Goal: Task Accomplishment & Management: Manage account settings

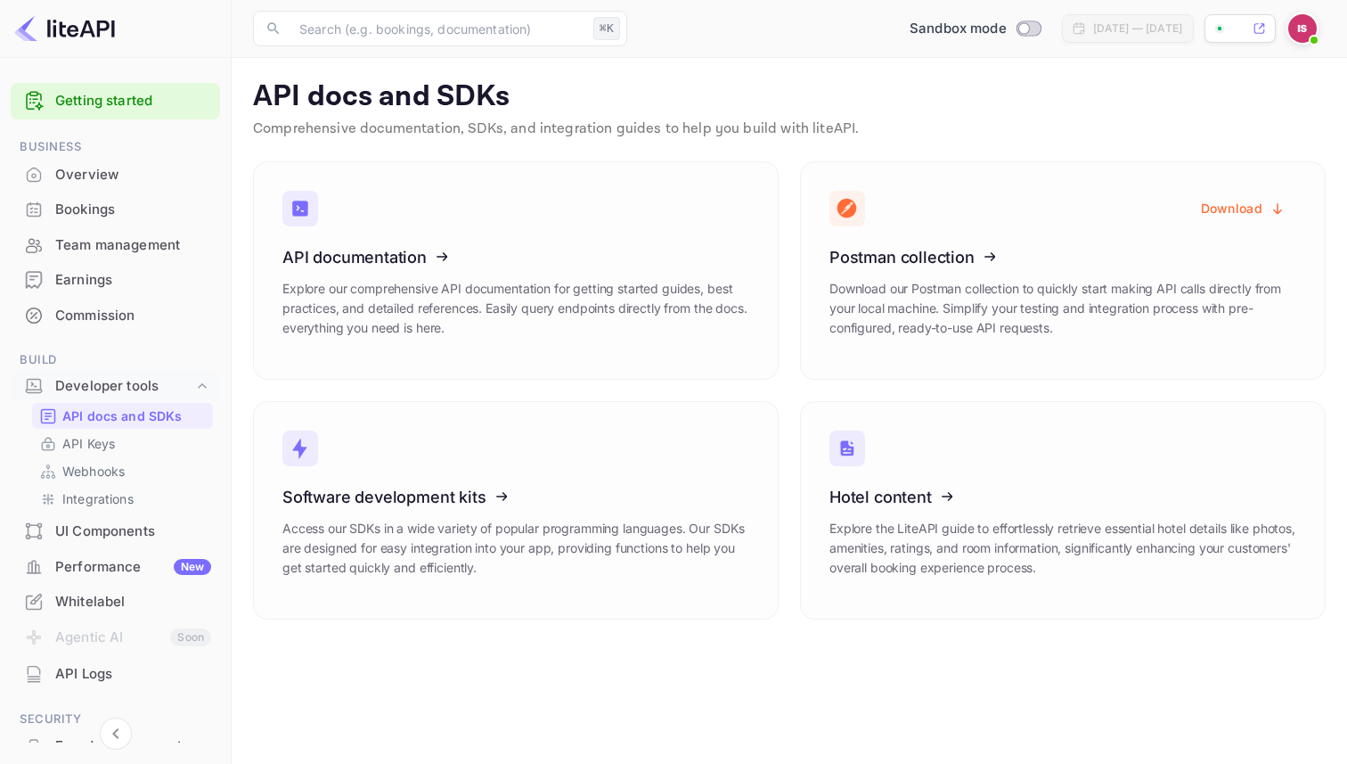
click at [936, 249] on icon at bounding box center [939, 254] width 277 height 184
click at [936, 257] on icon at bounding box center [939, 254] width 277 height 184
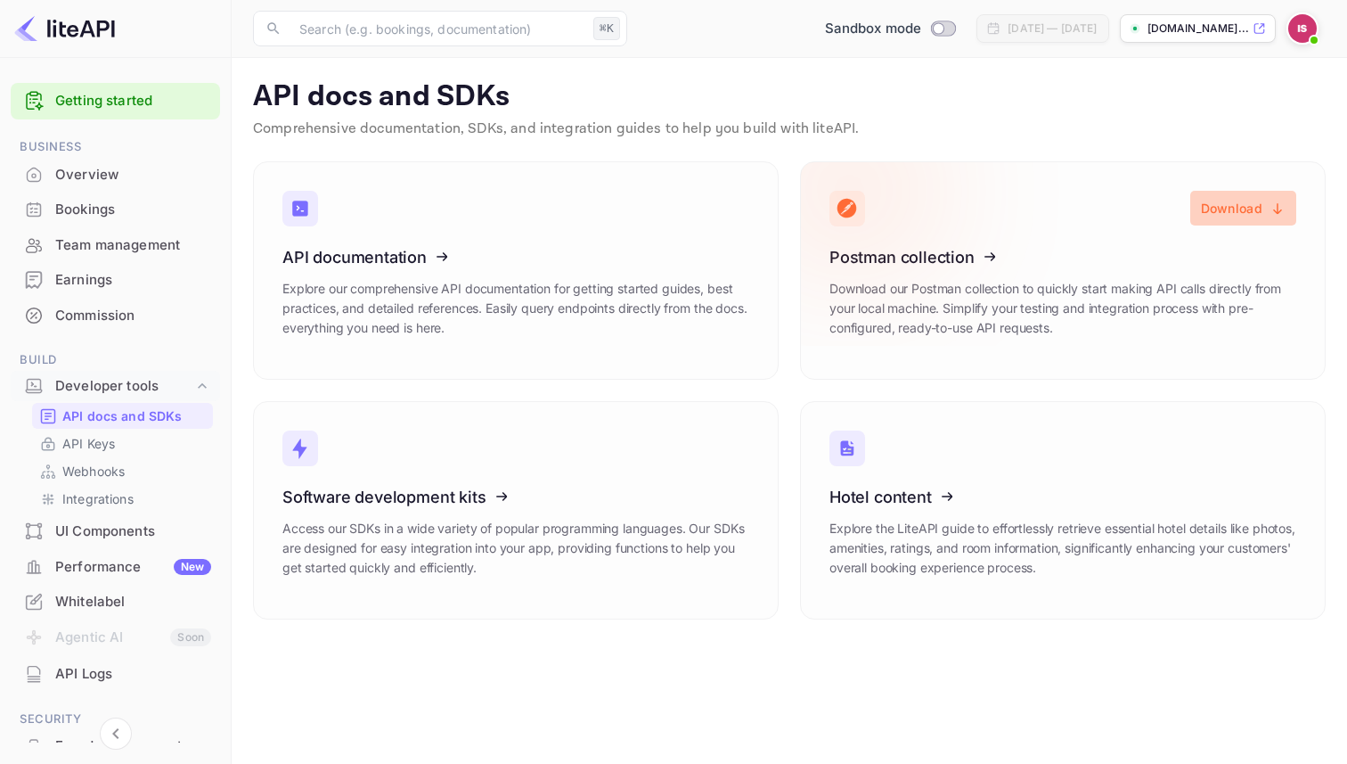
click at [1231, 210] on button "Download" at bounding box center [1243, 208] width 106 height 35
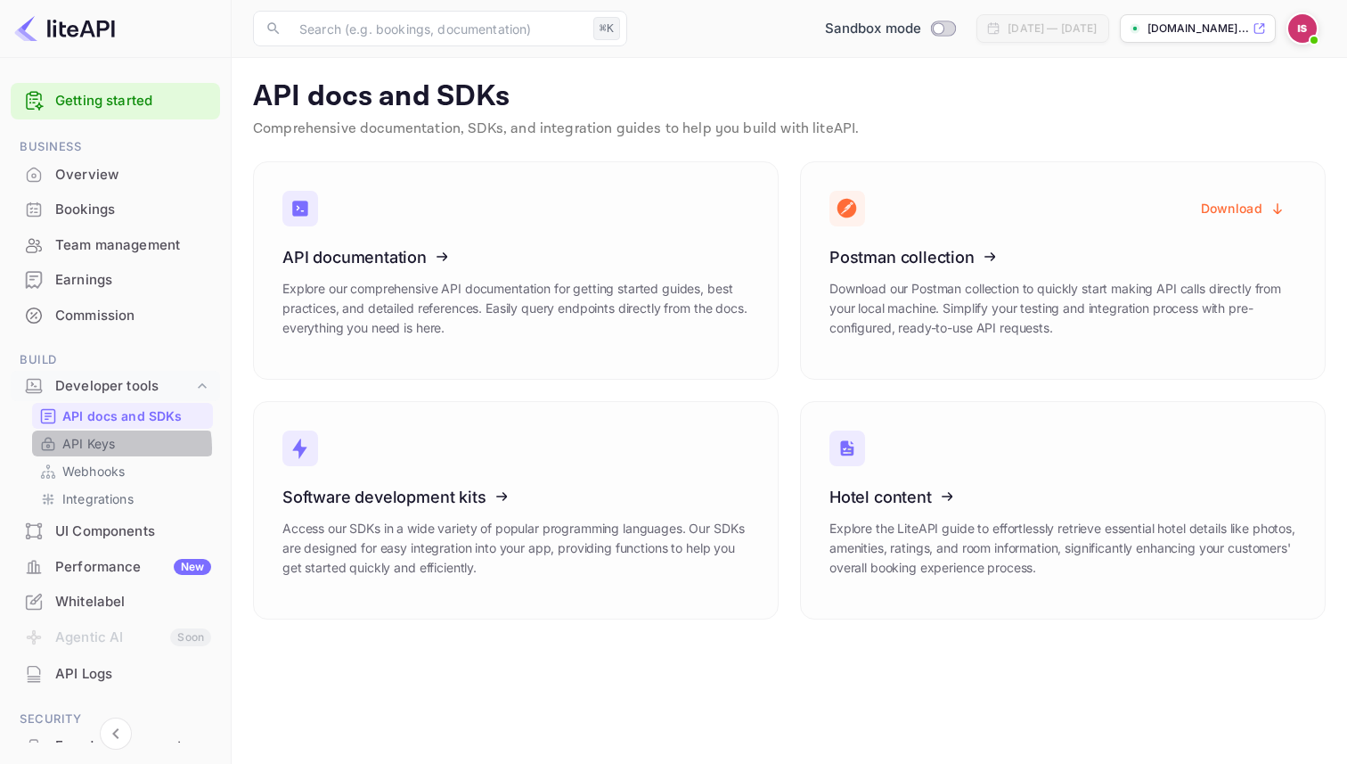
click at [117, 447] on link "API Keys" at bounding box center [122, 443] width 167 height 19
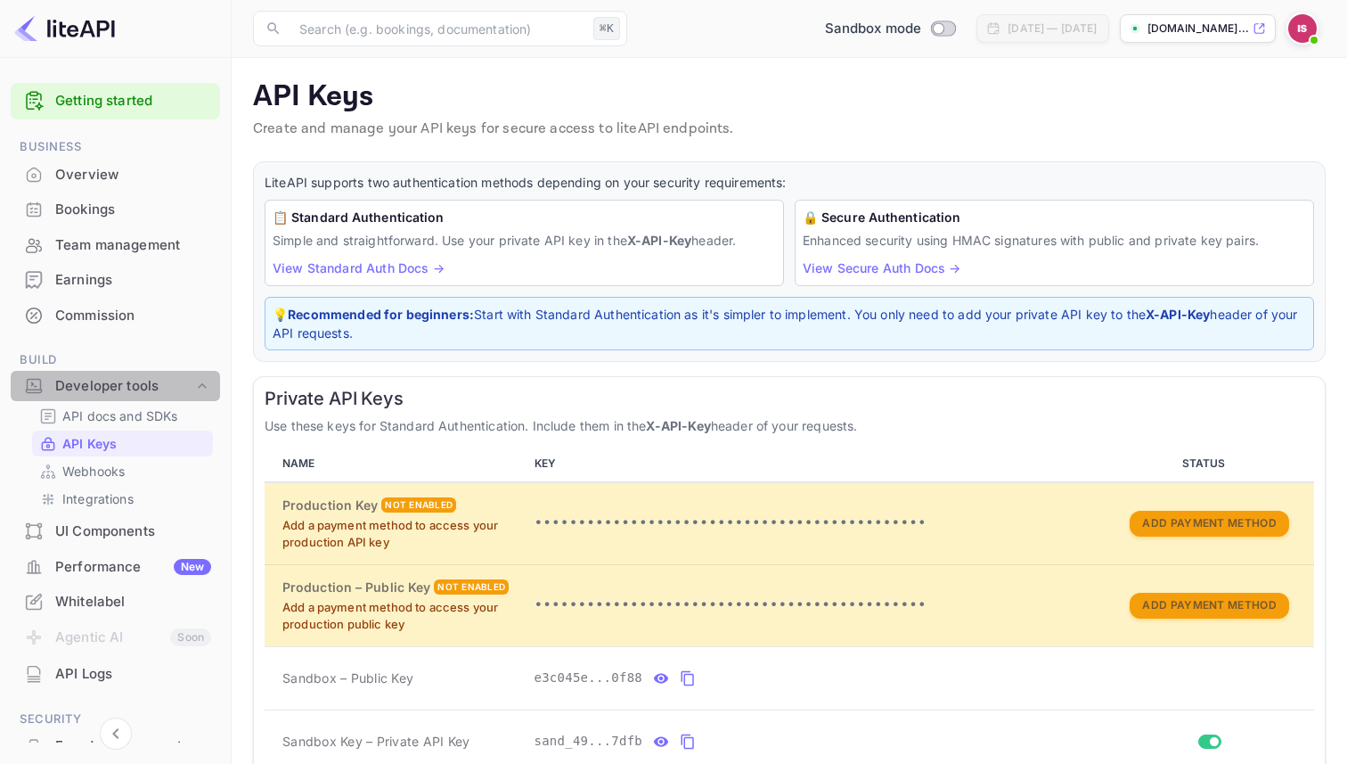
click at [152, 374] on div "Developer tools" at bounding box center [115, 386] width 209 height 31
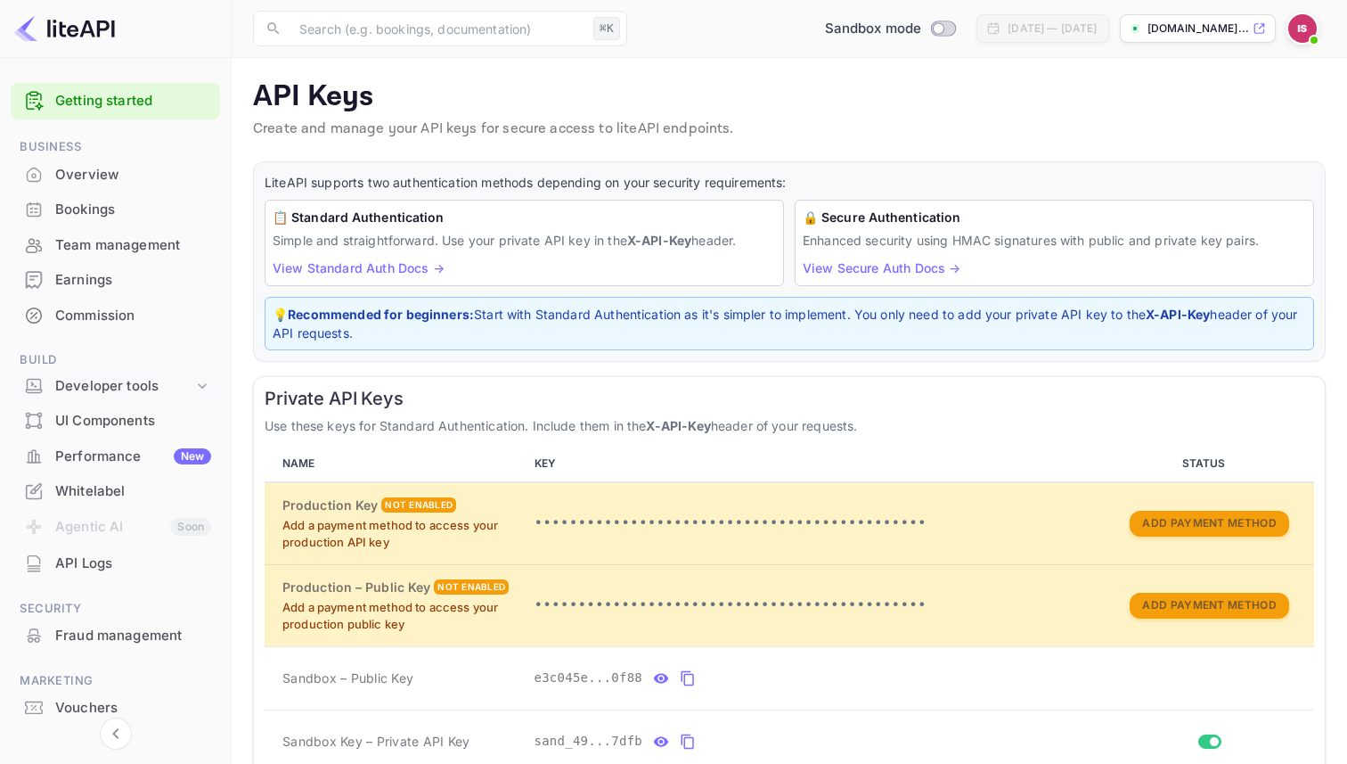
click at [143, 386] on div "Developer tools" at bounding box center [124, 386] width 138 height 20
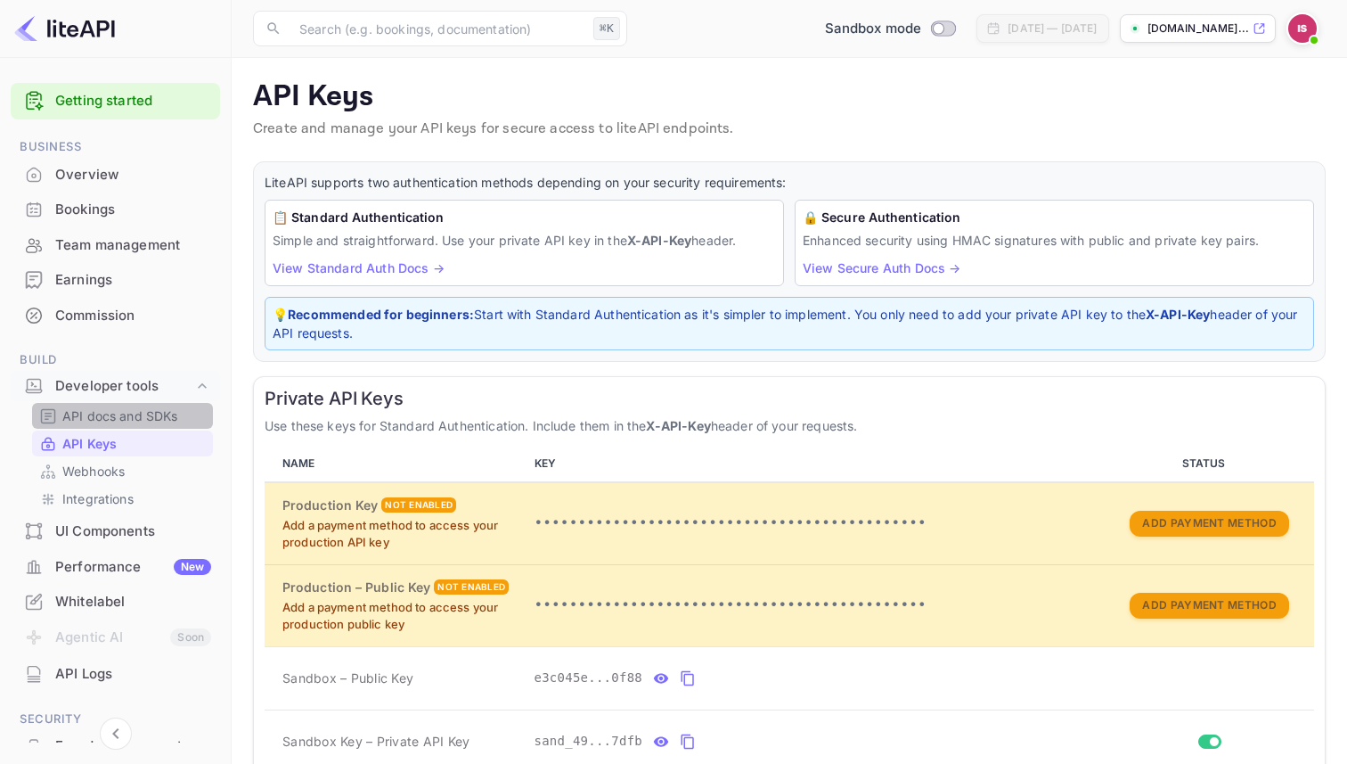
click at [143, 422] on p "API docs and SDKs" at bounding box center [120, 415] width 116 height 19
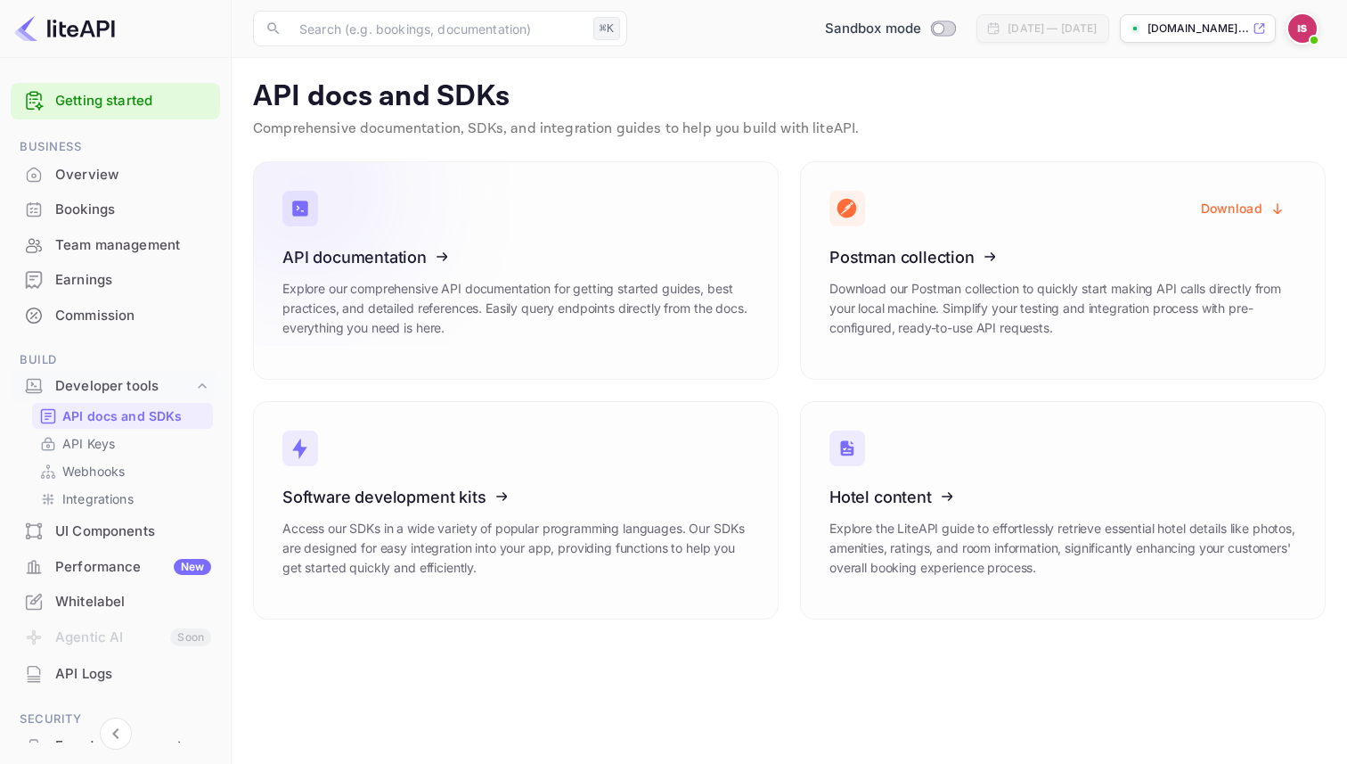
click at [371, 261] on icon at bounding box center [392, 254] width 277 height 184
click at [115, 436] on link "API Keys" at bounding box center [122, 443] width 167 height 19
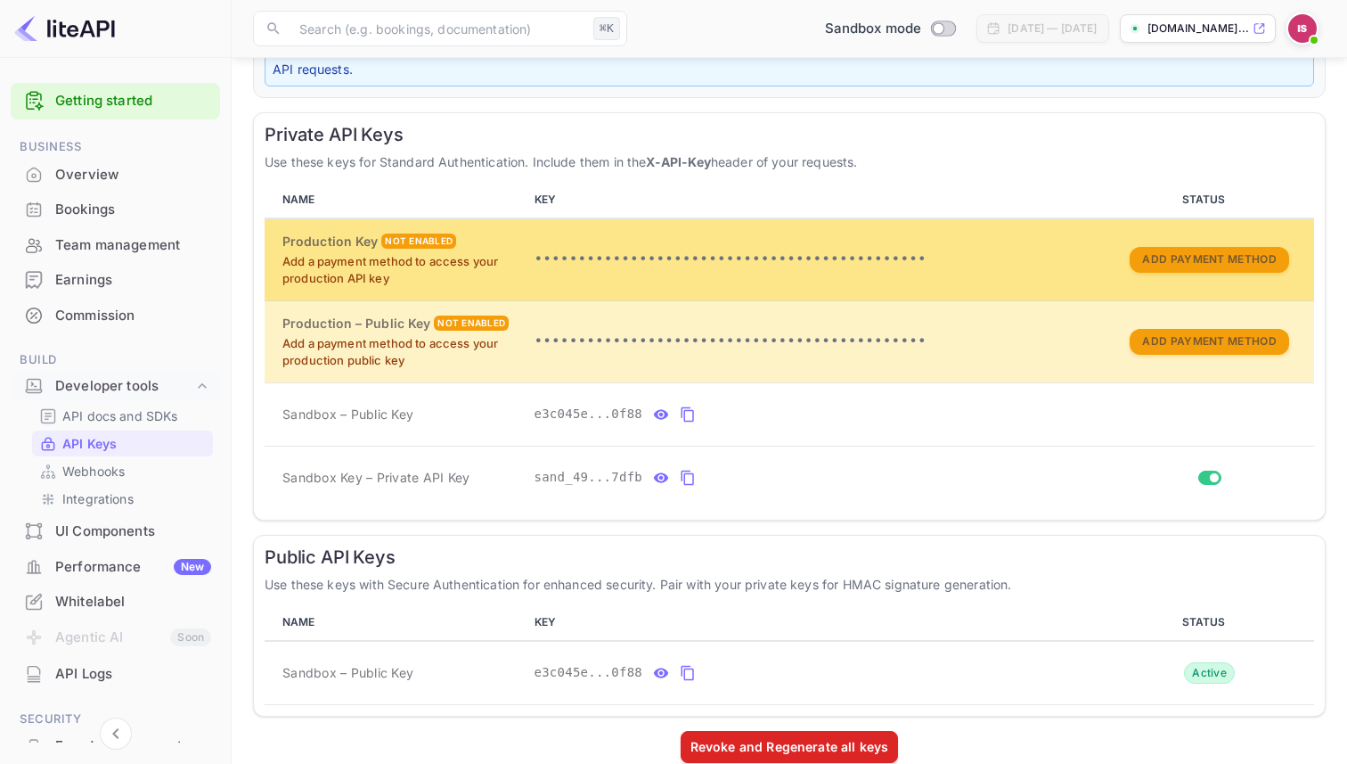
scroll to position [283, 0]
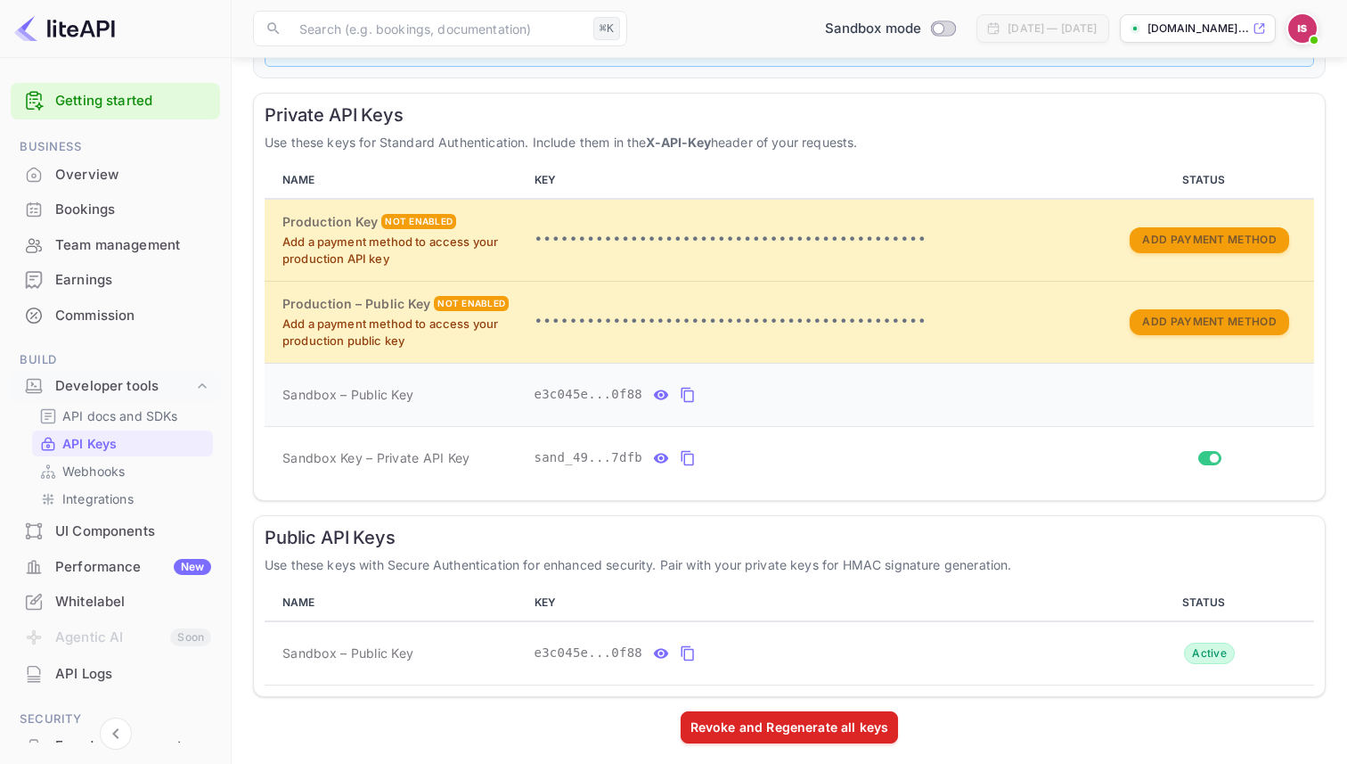
click at [691, 398] on icon "private api keys table" at bounding box center [688, 394] width 16 height 21
click at [678, 459] on button "private api keys table" at bounding box center [687, 458] width 23 height 29
